Goal: Information Seeking & Learning: Learn about a topic

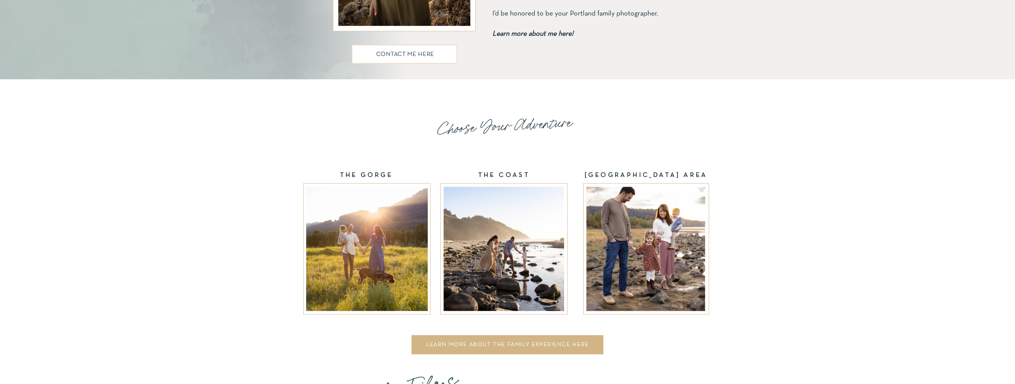
scroll to position [1058, 0]
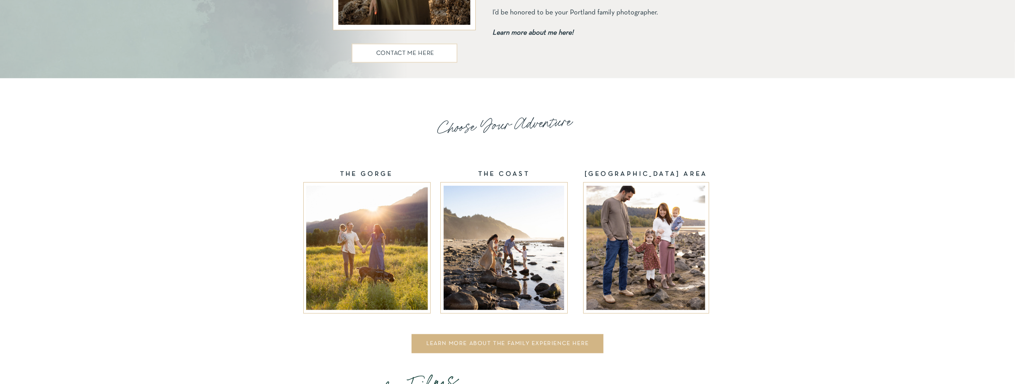
click at [339, 262] on div at bounding box center [367, 248] width 122 height 124
click at [367, 265] on div at bounding box center [367, 248] width 122 height 124
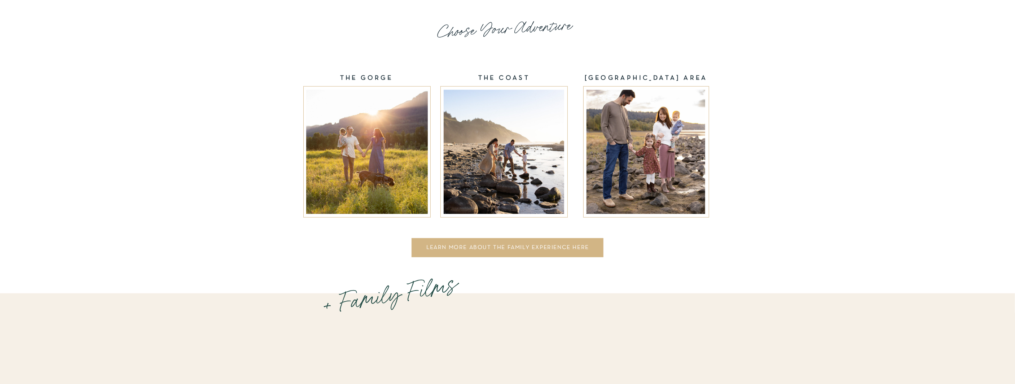
click at [376, 147] on div at bounding box center [367, 152] width 122 height 124
click at [517, 244] on div "LEARN MORE ABOUT THE FAMILY EXPERIENCE HERE" at bounding box center [508, 248] width 184 height 8
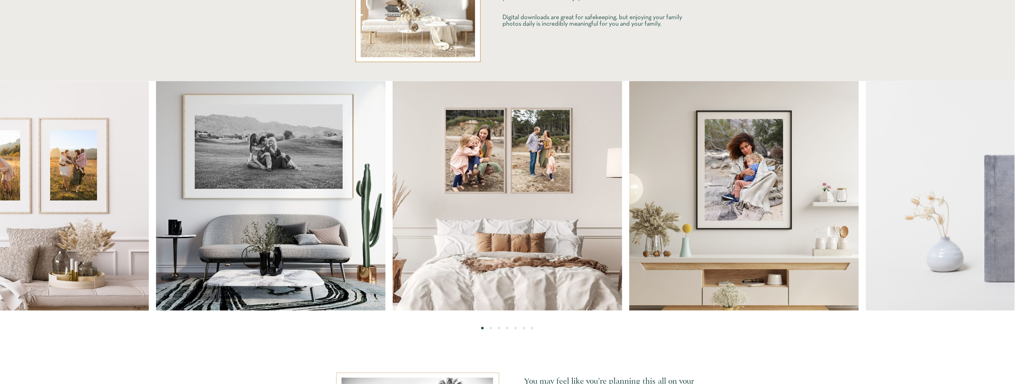
scroll to position [1923, 0]
